Goal: Task Accomplishment & Management: Use online tool/utility

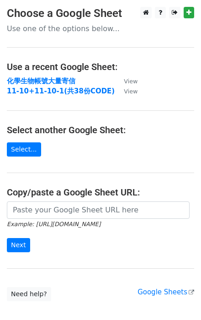
click at [92, 29] on p "Use one of the options below..." at bounding box center [100, 29] width 187 height 10
click at [28, 150] on link "Select..." at bounding box center [24, 149] width 34 height 14
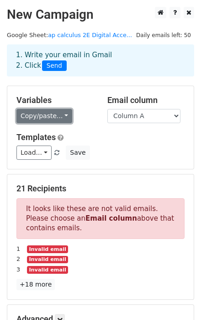
click at [60, 112] on link "Copy/paste..." at bounding box center [44, 116] width 56 height 14
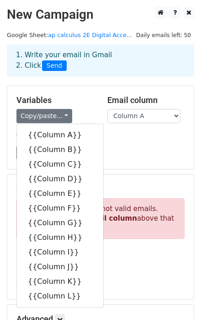
click at [190, 186] on div "21 Recipients It looks like these are not valid emails. Please choose an Email …" at bounding box center [100, 236] width 187 height 125
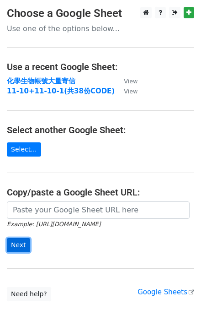
click at [26, 241] on input "Next" at bounding box center [18, 245] width 23 height 14
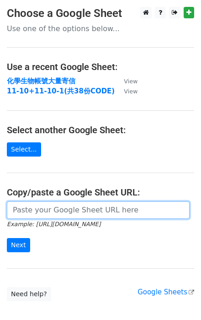
click at [39, 210] on input "url" at bounding box center [98, 209] width 183 height 17
paste input "ap calculus 2E Digital Access Code(21份)"
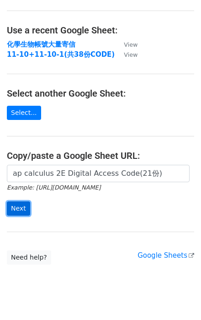
click at [24, 209] on input "Next" at bounding box center [18, 208] width 23 height 14
click at [96, 201] on form "ap calculus 2E Digital Access Code(21份) Example: https://docs.google.com/spread…" at bounding box center [100, 190] width 187 height 51
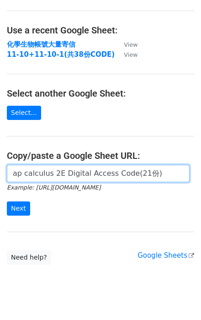
click at [94, 173] on input "ap calculus 2E Digital Access Code(21份)" at bounding box center [98, 173] width 183 height 17
click at [82, 173] on input "ap calculus 2E Digital Access Code(21份)" at bounding box center [98, 173] width 183 height 17
drag, startPoint x: 157, startPoint y: 172, endPoint x: -7, endPoint y: 170, distance: 163.7
click at [0, 170] on html "Choose a Google Sheet Use one of the options below... Use a recent Google Sheet…" at bounding box center [100, 150] width 201 height 374
paste input "https://docs.google.com/spreadsheets/d/1D0xzW0KbU7n0ycfqcVUzG4Pom7aduE2d/edit?g…"
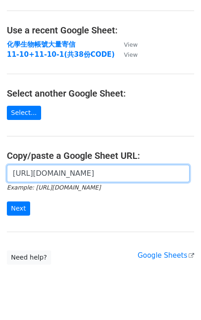
scroll to position [0, 254]
type input "https://docs.google.com/spreadsheets/d/1D0xzW0KbU7n0ycfqcVUzG4Pom7aduE2d/edit?g…"
click at [7, 201] on input "Next" at bounding box center [18, 208] width 23 height 14
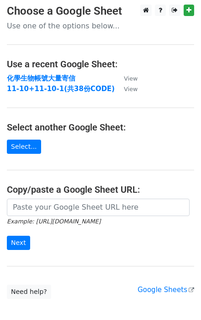
scroll to position [73, 0]
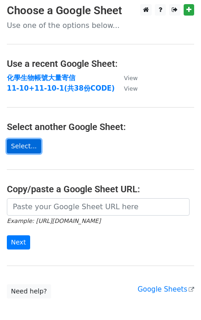
click at [26, 140] on link "Select..." at bounding box center [24, 146] width 34 height 14
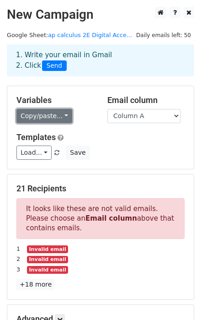
click at [64, 114] on link "Copy/paste..." at bounding box center [44, 116] width 56 height 14
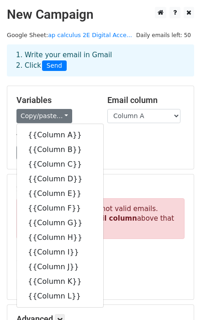
click at [130, 167] on div "Variables Copy/paste... {{Column A}} {{Column B}} {{Column C}} {{Column D}} {{C…" at bounding box center [100, 127] width 187 height 83
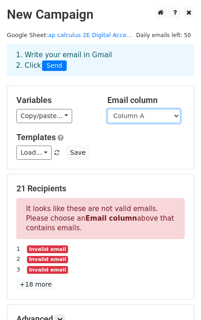
click at [154, 118] on select "Column A Column B Column C Column D Column E Column F Column G Column H Column …" at bounding box center [143, 116] width 73 height 14
click at [92, 132] on div "Variables Copy/paste... {{Column A}} {{Column B}} {{Column C}} {{Column D}} {{C…" at bounding box center [100, 127] width 187 height 83
click at [177, 115] on select "Column A Column B Column C Column D Column E Column F Column G Column H Column …" at bounding box center [143, 116] width 73 height 14
click at [140, 58] on div "1. Write your email in Gmail 2. Click Send" at bounding box center [100, 60] width 183 height 21
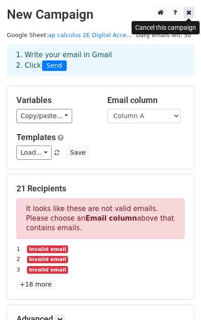
click at [190, 13] on icon at bounding box center [189, 12] width 5 height 6
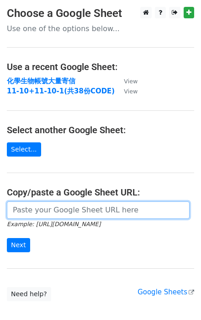
click at [43, 210] on input "url" at bounding box center [98, 209] width 183 height 17
paste input "[URL][DOMAIN_NAME]"
type input "[URL][DOMAIN_NAME]"
click at [7, 238] on input "Next" at bounding box center [18, 245] width 23 height 14
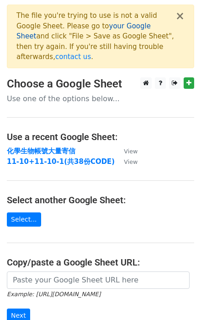
click at [106, 27] on link "your Google Sheet" at bounding box center [83, 31] width 134 height 19
click at [179, 19] on button "×" at bounding box center [180, 16] width 9 height 11
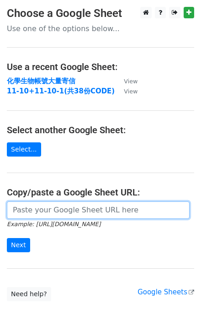
click at [44, 210] on input "url" at bounding box center [98, 209] width 183 height 17
paste input "[URL][DOMAIN_NAME]"
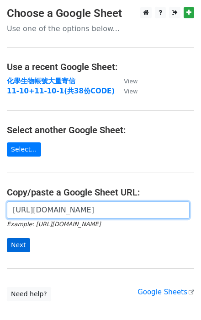
type input "[URL][DOMAIN_NAME]"
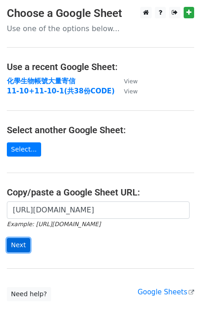
click at [15, 246] on input "Next" at bounding box center [18, 245] width 23 height 14
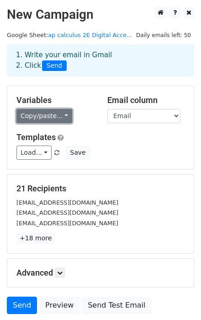
click at [63, 114] on link "Copy/paste..." at bounding box center [44, 116] width 56 height 14
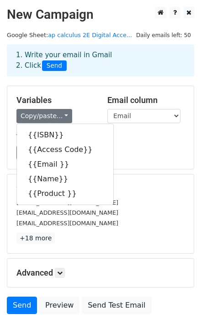
click at [141, 154] on div "Load... No templates saved Save" at bounding box center [101, 152] width 182 height 14
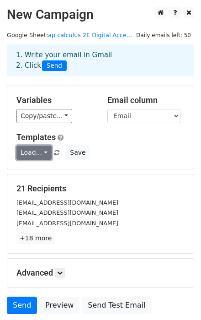
click at [42, 150] on link "Load..." at bounding box center [33, 152] width 35 height 14
click at [118, 150] on div "Load... No templates saved Save" at bounding box center [101, 152] width 182 height 14
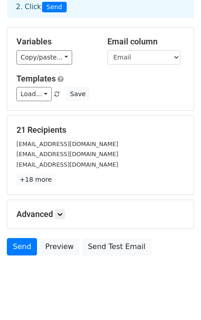
scroll to position [71, 0]
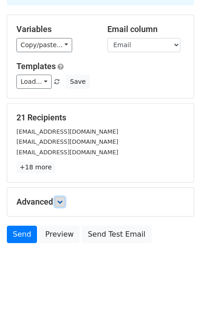
click at [62, 203] on icon at bounding box center [59, 201] width 5 height 5
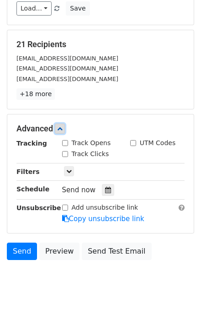
scroll to position [0, 0]
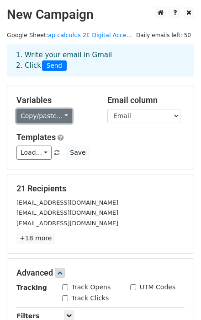
click at [62, 117] on link "Copy/paste..." at bounding box center [44, 116] width 56 height 14
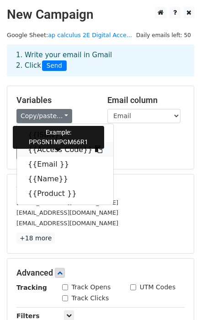
click at [95, 149] on icon at bounding box center [98, 148] width 7 height 7
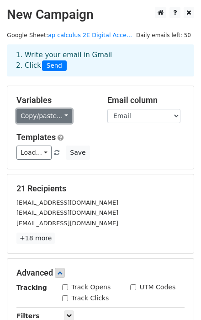
click at [63, 115] on link "Copy/paste..." at bounding box center [44, 116] width 56 height 14
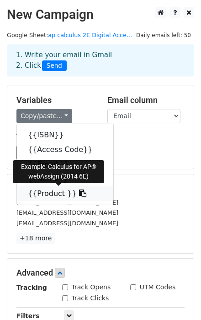
click at [79, 194] on icon at bounding box center [82, 192] width 7 height 7
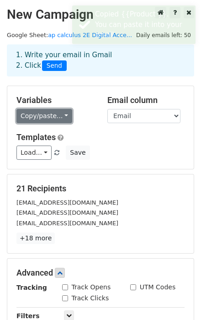
click at [66, 120] on link "Copy/paste..." at bounding box center [44, 116] width 56 height 14
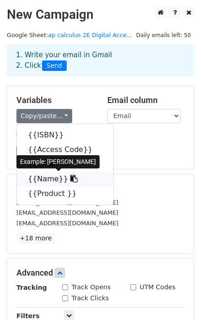
click at [70, 180] on icon at bounding box center [73, 178] width 7 height 7
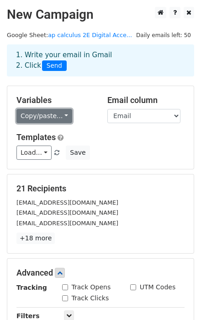
click at [64, 118] on link "Copy/paste..." at bounding box center [44, 116] width 56 height 14
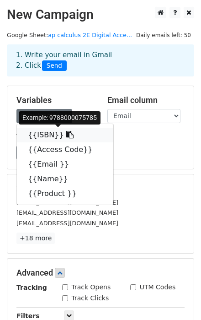
click at [66, 134] on icon at bounding box center [69, 134] width 7 height 7
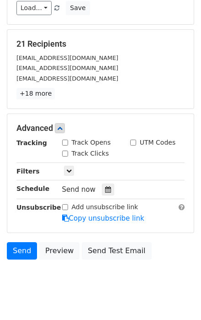
scroll to position [146, 0]
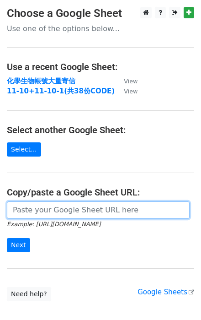
click at [35, 208] on input "url" at bounding box center [98, 209] width 183 height 17
paste input "[URL][DOMAIN_NAME]"
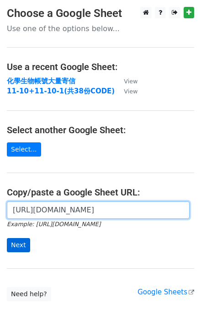
type input "[URL][DOMAIN_NAME]"
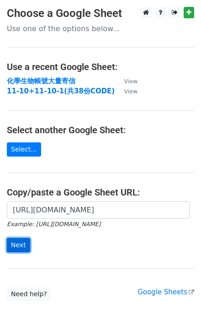
scroll to position [0, 0]
click at [24, 244] on input "Next" at bounding box center [18, 245] width 23 height 14
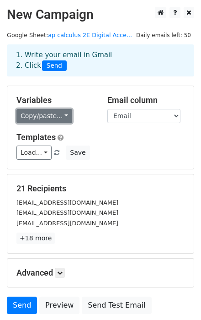
click at [66, 117] on link "Copy/paste..." at bounding box center [44, 116] width 56 height 14
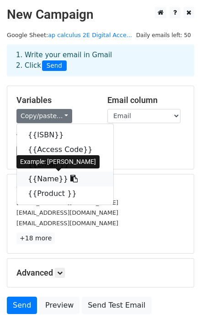
click at [70, 179] on icon at bounding box center [73, 178] width 7 height 7
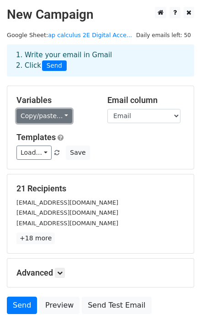
click at [62, 118] on link "Copy/paste..." at bounding box center [44, 116] width 56 height 14
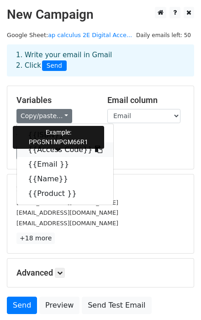
click at [95, 149] on icon at bounding box center [98, 148] width 7 height 7
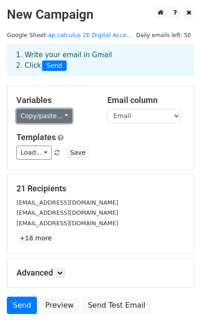
click at [66, 117] on link "Copy/paste..." at bounding box center [44, 116] width 56 height 14
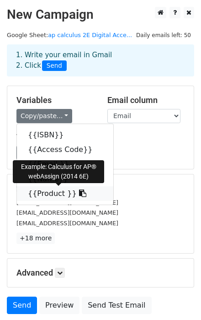
click at [79, 193] on icon at bounding box center [82, 192] width 7 height 7
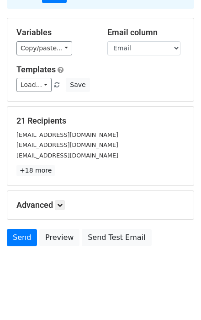
scroll to position [71, 0]
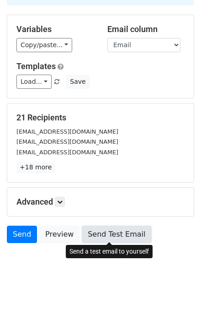
click at [109, 239] on link "Send Test Email" at bounding box center [117, 233] width 70 height 17
click at [93, 234] on link "Send Test Email" at bounding box center [117, 233] width 70 height 17
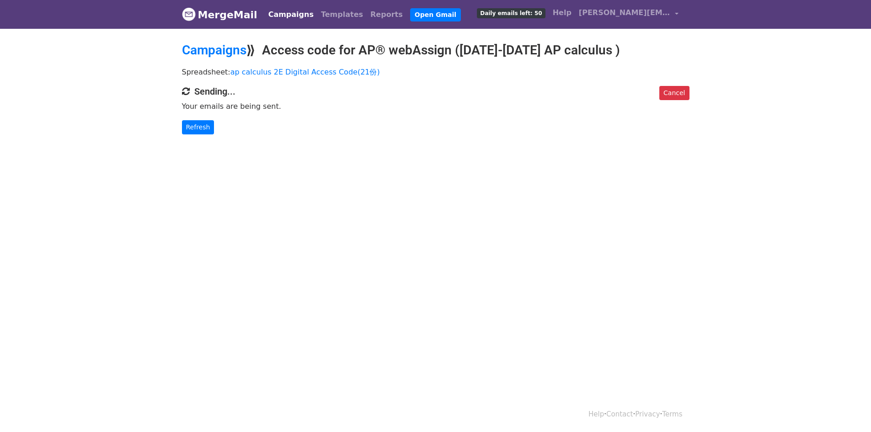
click at [62, 86] on body "MergeMail Campaigns Templates Reports Open Gmail Daily emails left: 50 Help [EM…" at bounding box center [435, 85] width 871 height 171
click at [75, 155] on body "MergeMail Campaigns Templates Reports Open Gmail Daily emails left: 50 Help peg…" at bounding box center [435, 85] width 871 height 171
